Goal: Navigation & Orientation: Find specific page/section

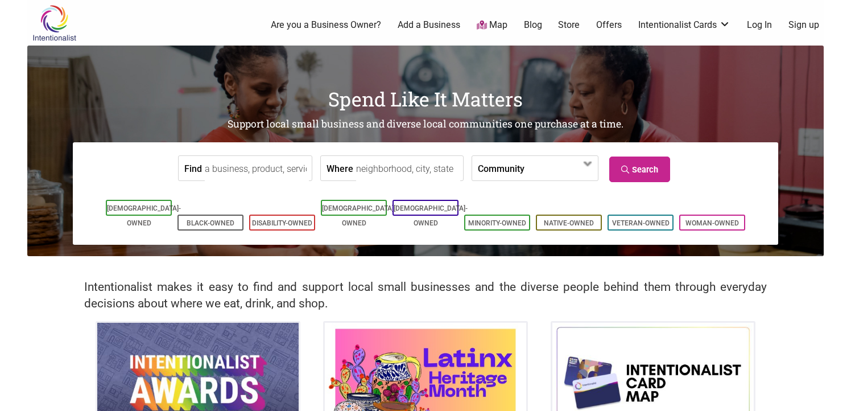
click at [532, 25] on link "Blog" at bounding box center [533, 25] width 18 height 13
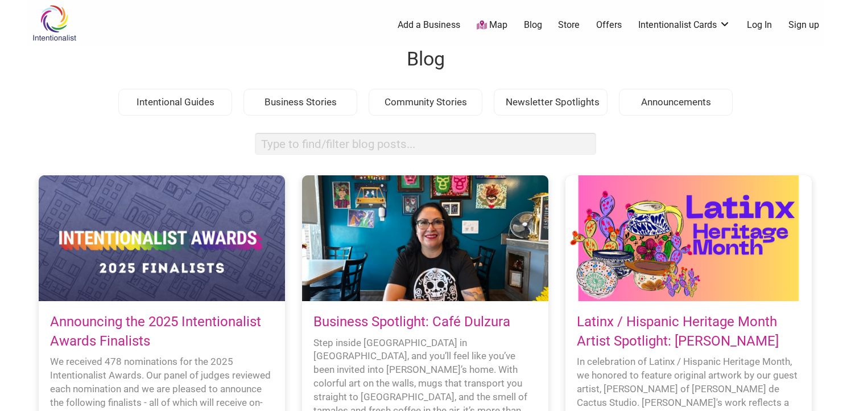
click at [46, 27] on img at bounding box center [54, 23] width 54 height 37
click at [72, 29] on img at bounding box center [54, 23] width 54 height 37
